Goal: Check status: Check status

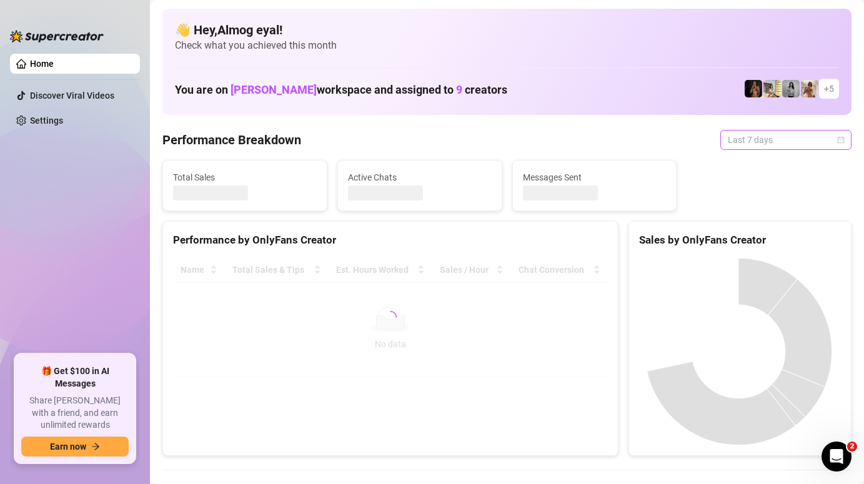
click at [769, 134] on span "Last 7 days" at bounding box center [786, 140] width 116 height 19
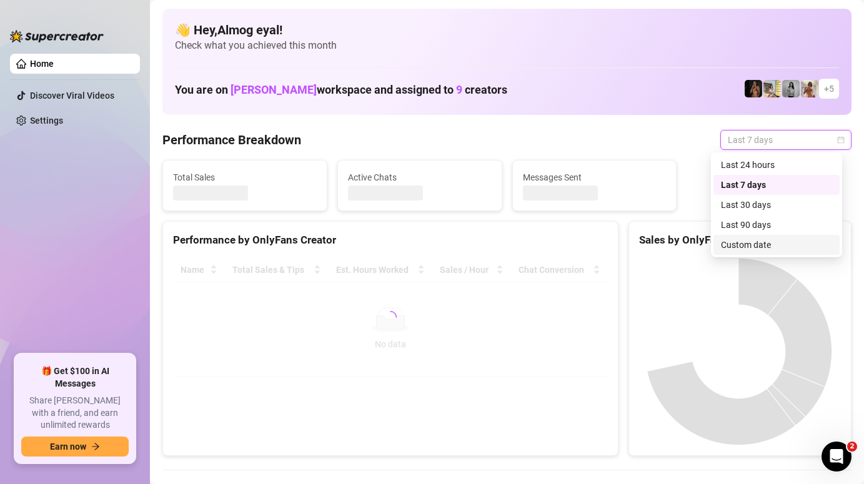
click at [770, 241] on div "Custom date" at bounding box center [776, 245] width 111 height 14
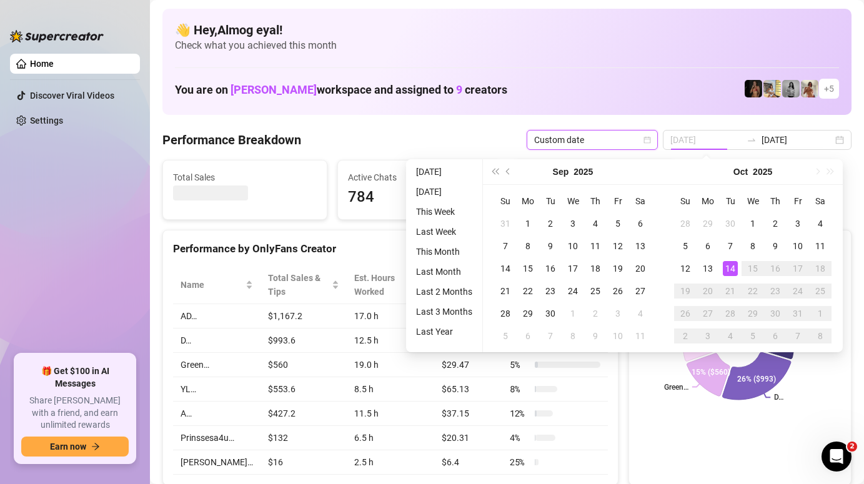
click at [738, 267] on td "14" at bounding box center [730, 268] width 22 height 22
click at [735, 270] on div "14" at bounding box center [730, 268] width 15 height 15
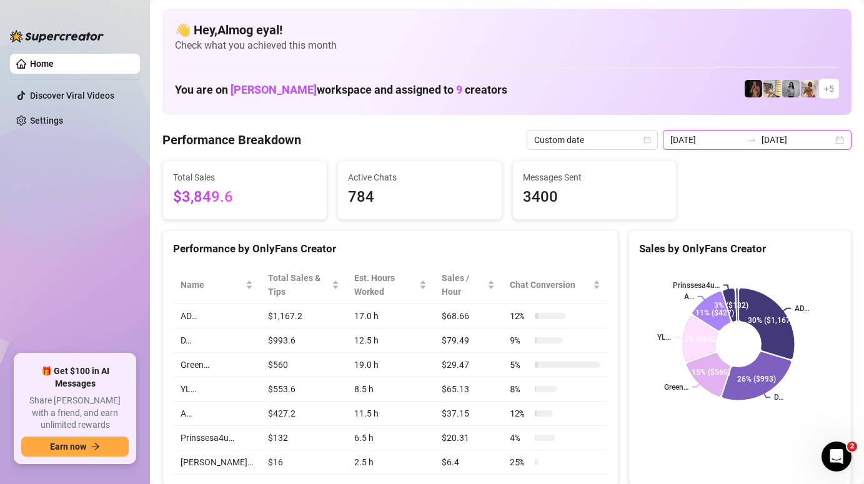
click at [714, 133] on input "[DATE]" at bounding box center [705, 140] width 71 height 14
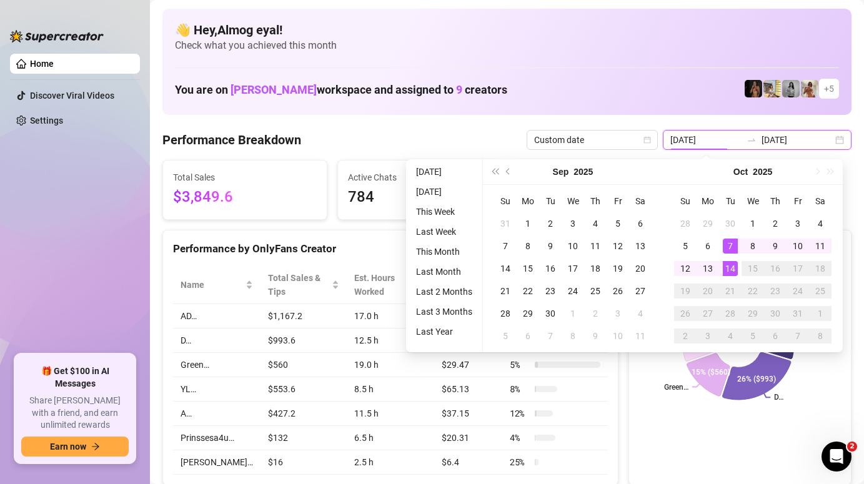
type input "[DATE]"
click at [730, 267] on div "14" at bounding box center [730, 268] width 15 height 15
type input "[DATE]"
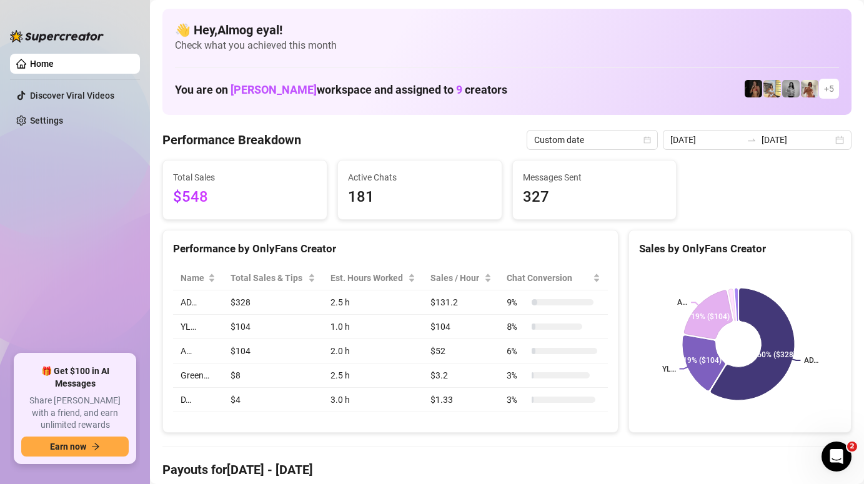
click at [4, 117] on aside "Home Discover Viral Videos Settings 🎁 Get $100 in AI Messages Share Izzy with a…" at bounding box center [75, 242] width 150 height 484
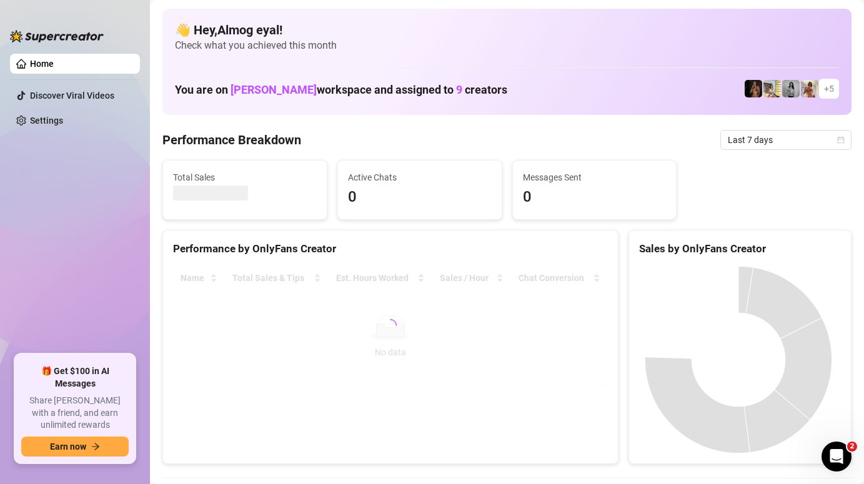
scroll to position [2, 0]
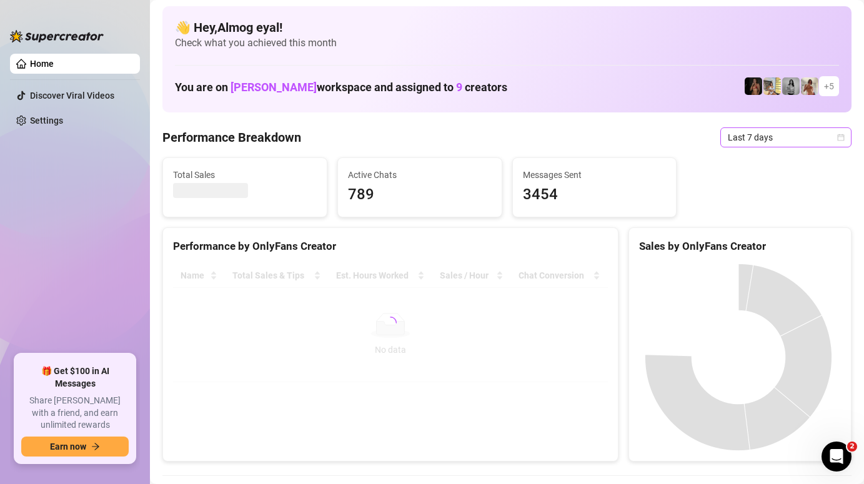
click at [779, 142] on span "Last 7 days" at bounding box center [786, 137] width 116 height 19
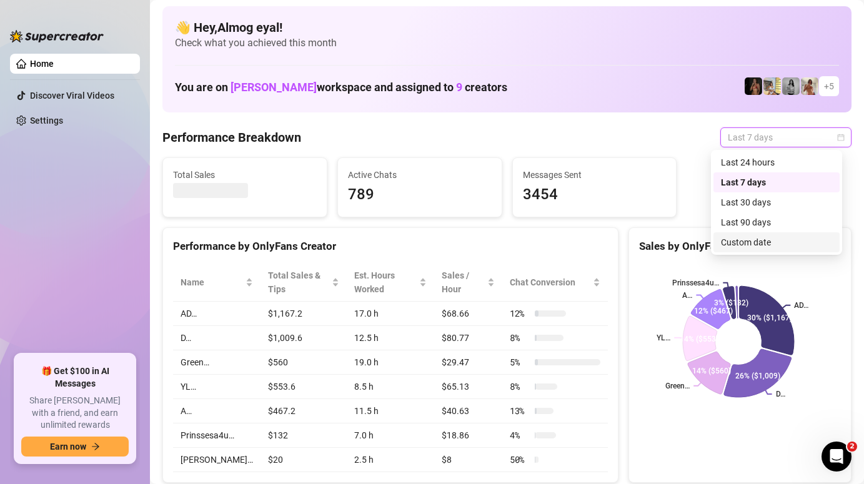
click at [760, 234] on div "Custom date" at bounding box center [776, 242] width 126 height 20
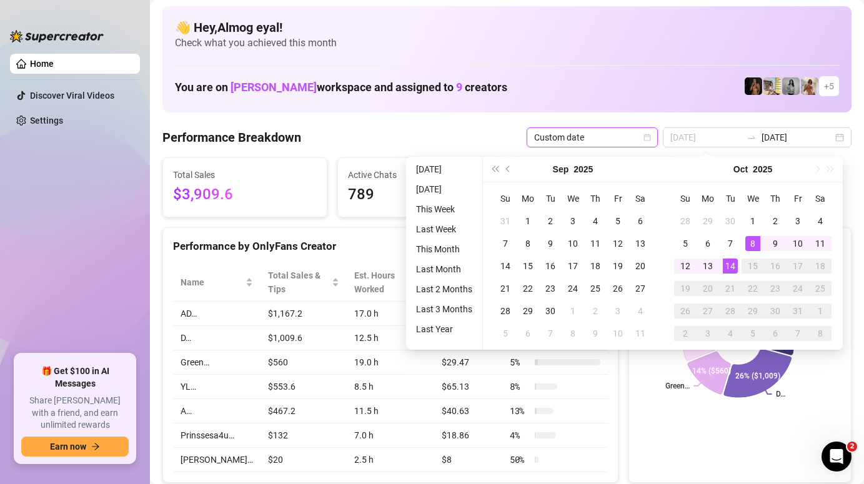
type input "[DATE]"
click at [734, 268] on div "14" at bounding box center [730, 266] width 15 height 15
click at [734, 269] on div "14" at bounding box center [730, 266] width 15 height 15
type input "[DATE]"
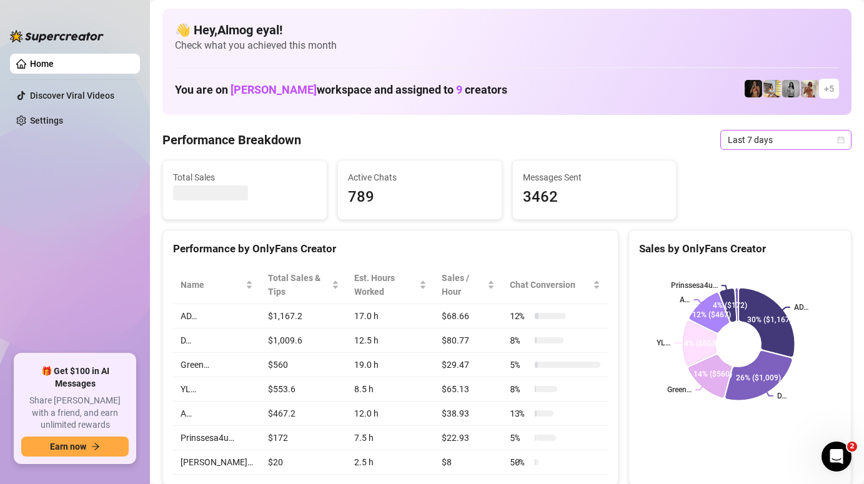
click at [749, 138] on span "Last 7 days" at bounding box center [786, 140] width 116 height 19
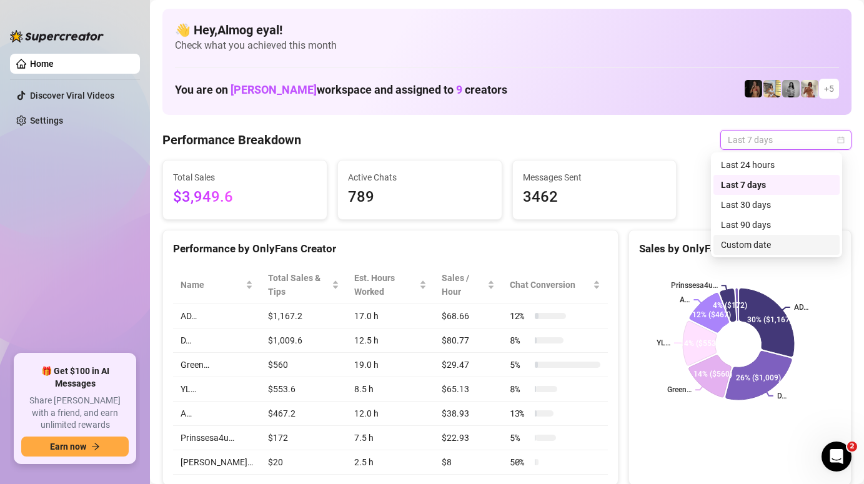
click at [748, 241] on div "Custom date" at bounding box center [776, 245] width 111 height 14
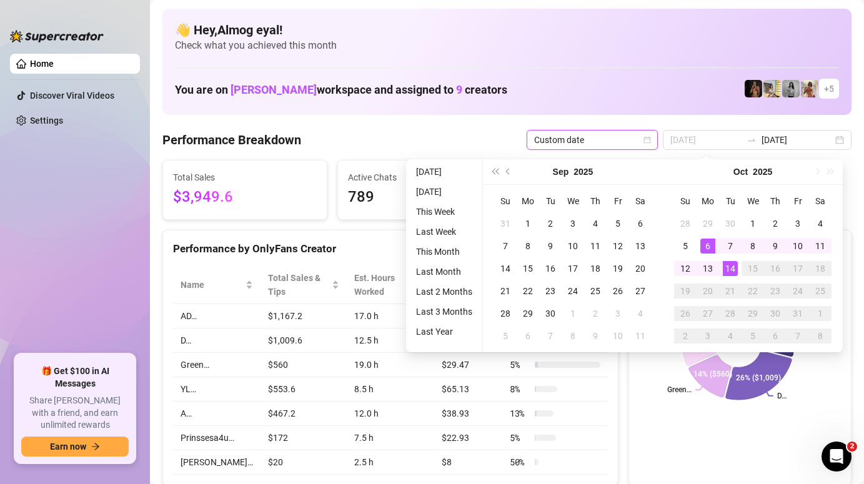
type input "[DATE]"
click at [731, 269] on div "14" at bounding box center [730, 268] width 15 height 15
type input "[DATE]"
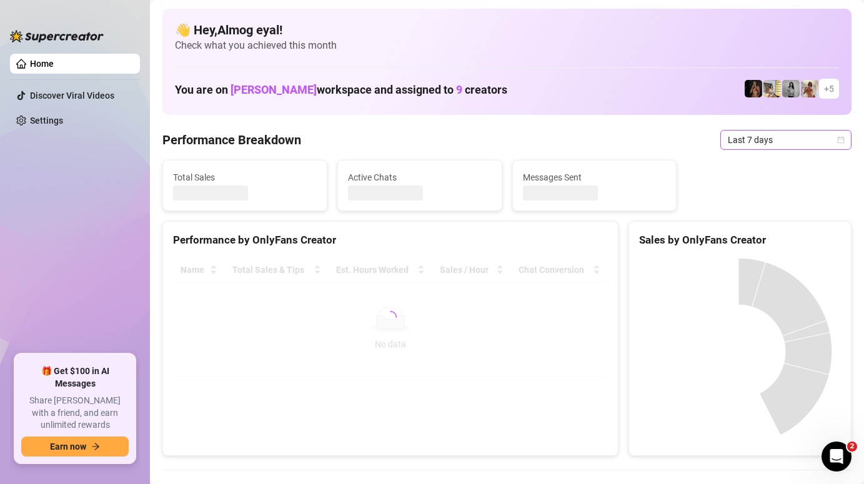
click at [783, 134] on span "Last 7 days" at bounding box center [786, 140] width 116 height 19
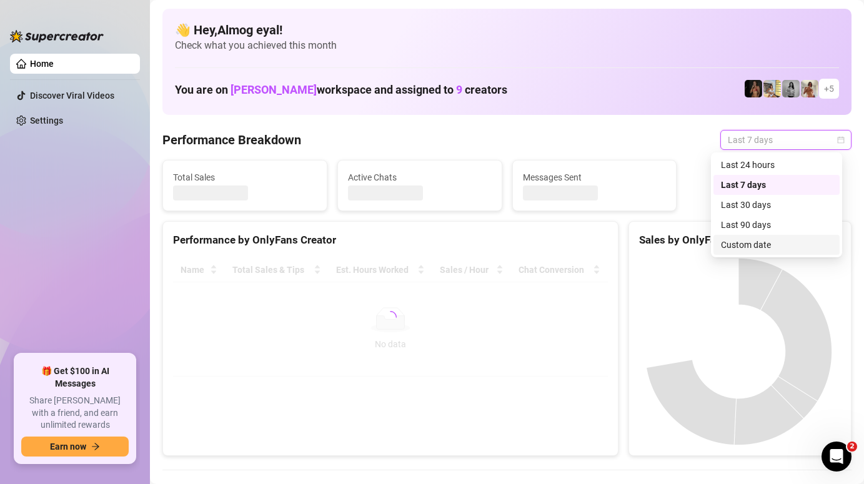
click at [773, 243] on div "Custom date" at bounding box center [776, 245] width 111 height 14
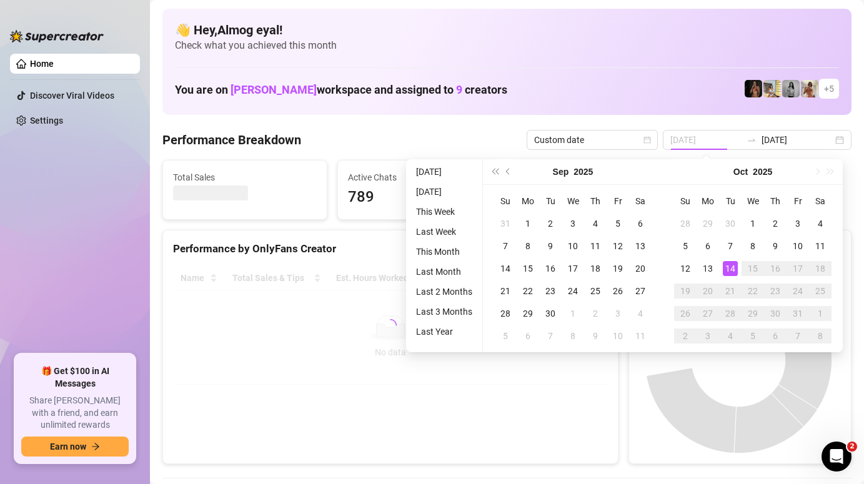
click at [735, 273] on div "14" at bounding box center [730, 268] width 15 height 15
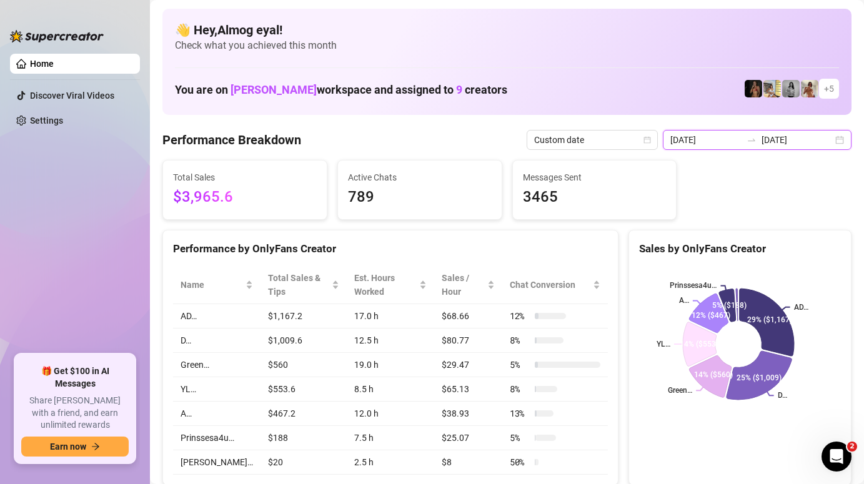
click at [715, 144] on input "[DATE]" at bounding box center [705, 140] width 71 height 14
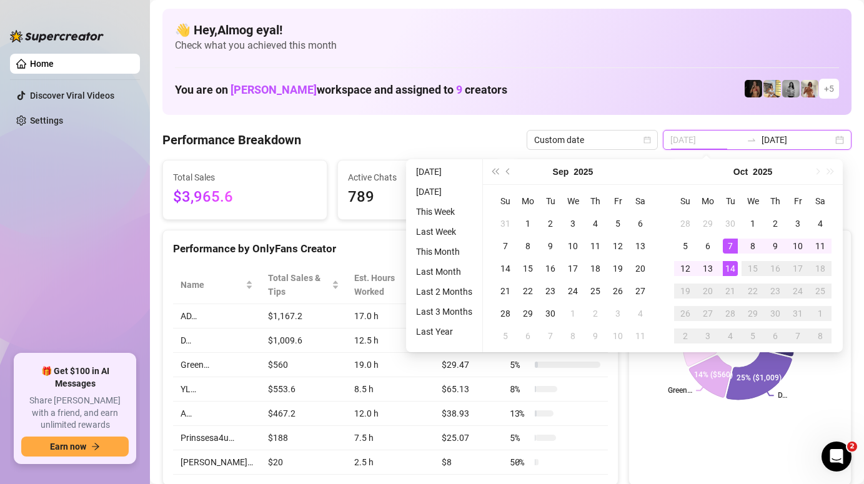
type input "[DATE]"
click at [726, 268] on div "14" at bounding box center [730, 268] width 15 height 15
type input "[DATE]"
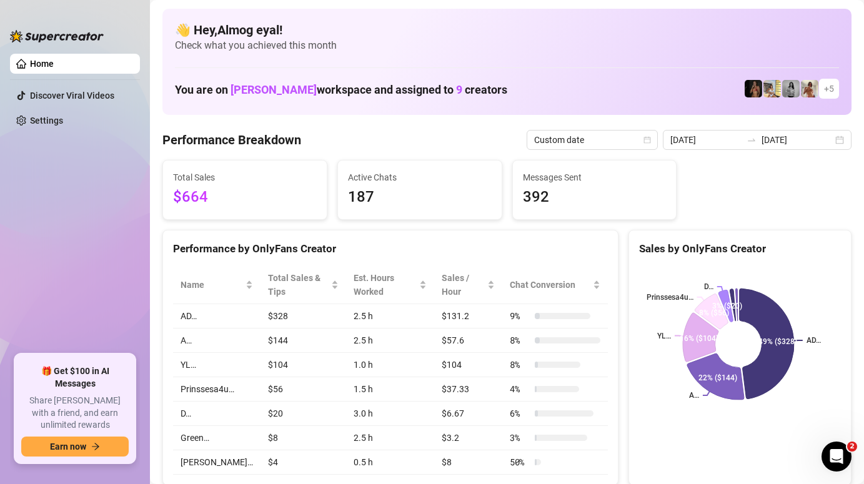
click at [7, 259] on aside "Home Discover Viral Videos Settings 🎁 Get $100 in AI Messages Share Izzy with a…" at bounding box center [75, 242] width 150 height 484
